Goal: Book appointment/travel/reservation

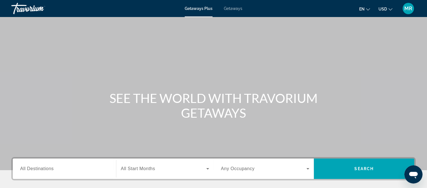
click at [33, 171] on span "All Destinations" at bounding box center [36, 168] width 33 height 5
click at [33, 171] on input "Destination All Destinations" at bounding box center [64, 169] width 88 height 7
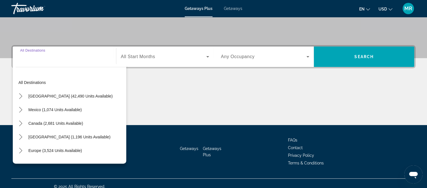
scroll to position [118, 0]
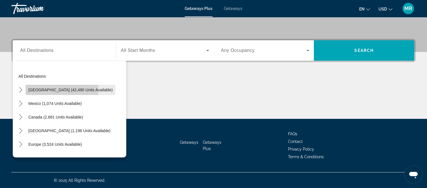
click at [60, 89] on span "[GEOGRAPHIC_DATA] (42,490 units available)" at bounding box center [70, 90] width 84 height 5
type input "**********"
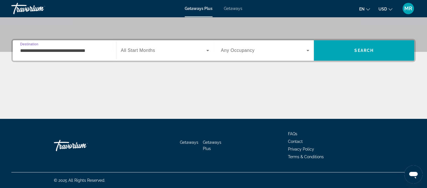
drag, startPoint x: 104, startPoint y: 50, endPoint x: 5, endPoint y: 53, distance: 98.5
click at [5, 53] on div "**********" at bounding box center [213, 79] width 427 height 80
click at [205, 50] on icon "Search widget" at bounding box center [207, 50] width 7 height 7
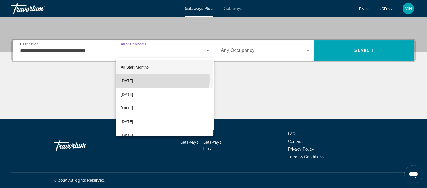
click at [133, 79] on span "[DATE]" at bounding box center [127, 80] width 12 height 7
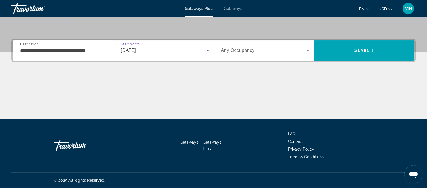
click at [279, 48] on span "Search widget" at bounding box center [264, 50] width 86 height 7
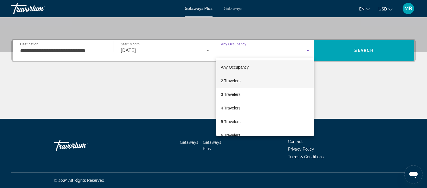
click at [233, 81] on span "2 Travelers" at bounding box center [231, 80] width 20 height 7
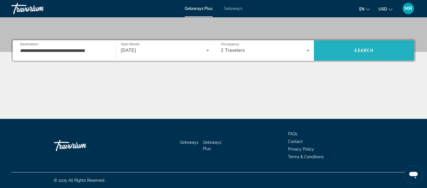
click at [368, 47] on span "Search" at bounding box center [364, 51] width 100 height 14
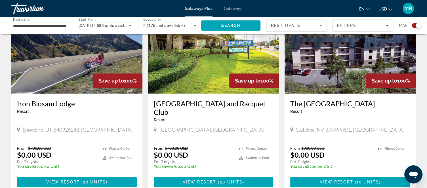
scroll to position [238, 0]
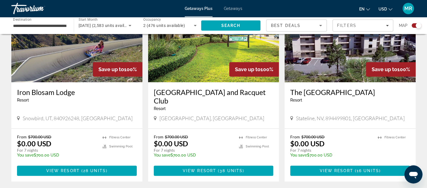
click at [194, 59] on img "Main content" at bounding box center [213, 36] width 131 height 91
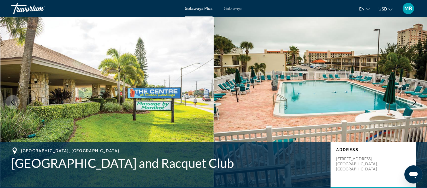
click at [194, 59] on img "Main content" at bounding box center [107, 102] width 214 height 170
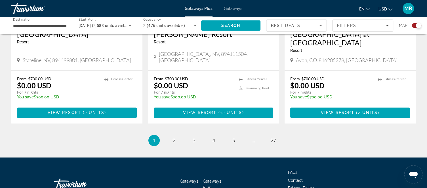
scroll to position [896, 0]
